Goal: Task Accomplishment & Management: Complete application form

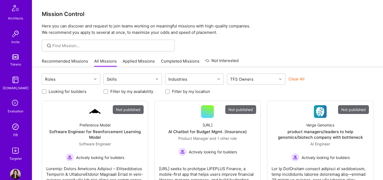
scroll to position [160, 0]
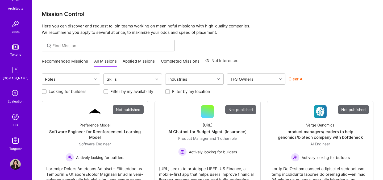
click at [16, 95] on icon at bounding box center [15, 93] width 10 height 10
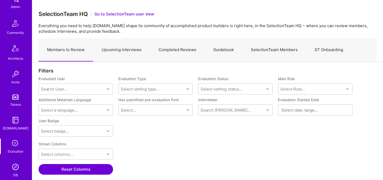
scroll to position [160, 0]
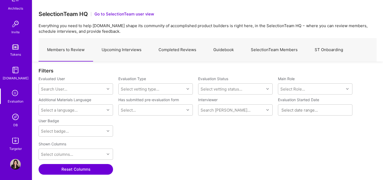
click at [15, 118] on img at bounding box center [15, 116] width 11 height 11
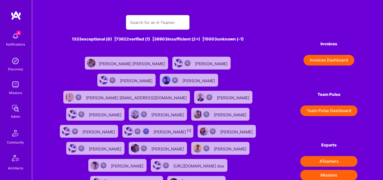
click at [148, 27] on input "text" at bounding box center [157, 23] width 55 height 14
paste input "Ali Taheri"
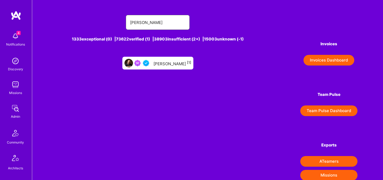
type input "Ali Taheri"
click at [173, 61] on div "Ali Taheri Moghaddar [1]" at bounding box center [172, 63] width 38 height 7
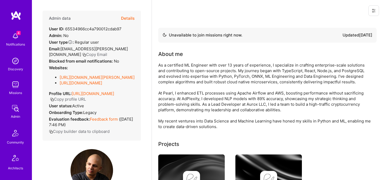
click at [132, 18] on button "Details" at bounding box center [128, 18] width 14 height 15
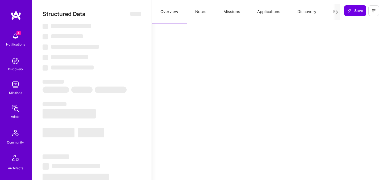
click at [330, 11] on button "Evaluation" at bounding box center [343, 11] width 36 height 23
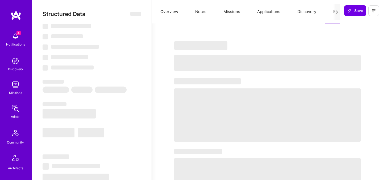
select select "Not Available"
select select "1 Month"
select select "5"
select select "4"
select select "6"
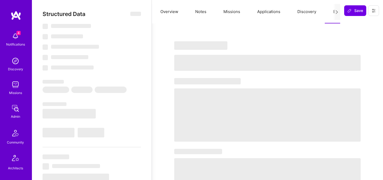
select select "6"
select select "TR"
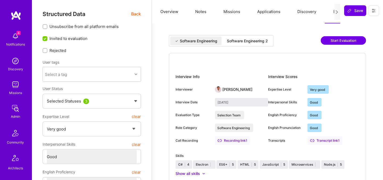
click at [241, 44] on div "Software Engineering 2" at bounding box center [247, 40] width 49 height 9
type input "August 19, 2025"
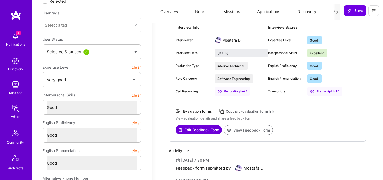
scroll to position [54, 0]
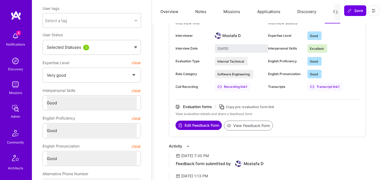
click at [244, 123] on button "View Feedback Form" at bounding box center [248, 125] width 49 height 10
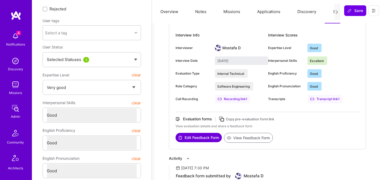
scroll to position [0, 0]
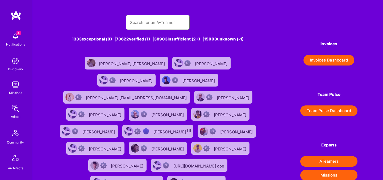
click at [160, 20] on input "text" at bounding box center [157, 23] width 55 height 14
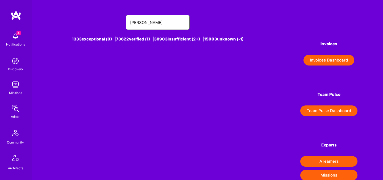
click at [168, 25] on input "amir a" at bounding box center [157, 23] width 55 height 14
paste input "Elemam"
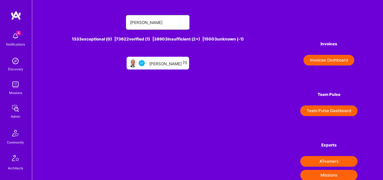
type input "amir Elemam"
click at [147, 62] on div at bounding box center [143, 63] width 9 height 6
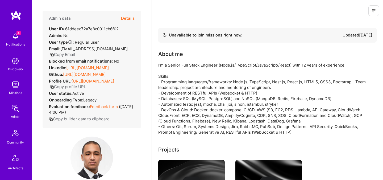
click at [133, 19] on button "Details" at bounding box center [128, 18] width 14 height 15
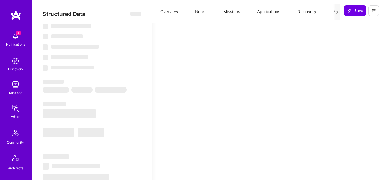
click at [332, 12] on button "Evaluation" at bounding box center [343, 11] width 36 height 23
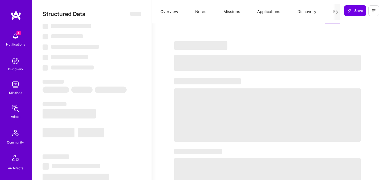
type textarea "x"
select select "Not Available"
select select "1 Month"
select select "4"
select select "7"
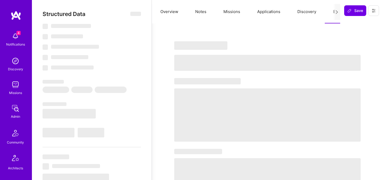
select select "7"
select select "BR"
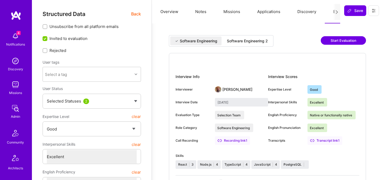
click at [235, 41] on div "Software Engineering 2" at bounding box center [247, 40] width 41 height 5
type input "September 19, 2025"
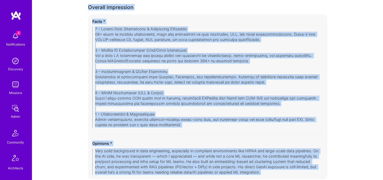
scroll to position [1149, 0]
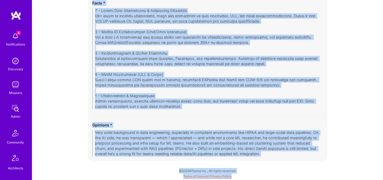
drag, startPoint x: 87, startPoint y: 125, endPoint x: 145, endPoint y: 200, distance: 94.8
copy div "Interview observations Date Flags Asked not to be recorded Expertise level * Go…"
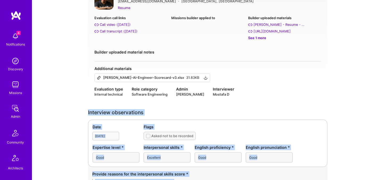
scroll to position [0, 0]
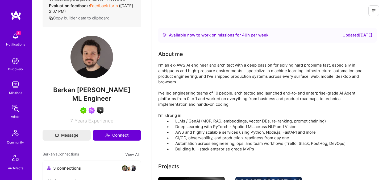
scroll to position [102, 0]
